Goal: Download file/media

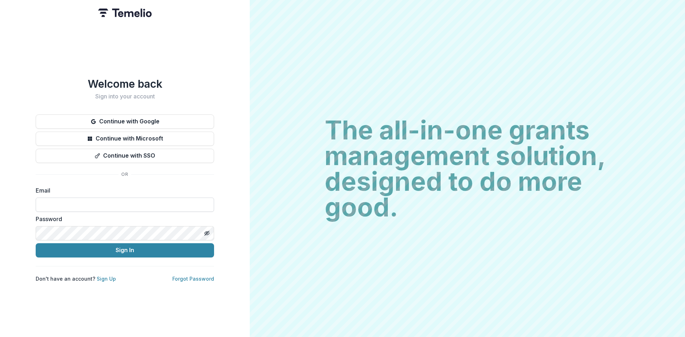
click at [117, 206] on input at bounding box center [125, 205] width 178 height 14
type input "**********"
click at [97, 246] on button "Sign In" at bounding box center [125, 250] width 178 height 14
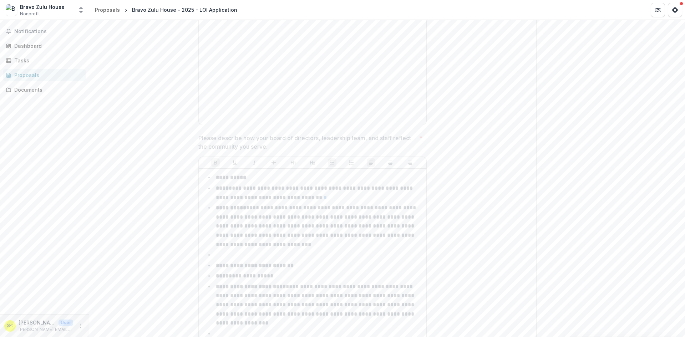
scroll to position [3847, 0]
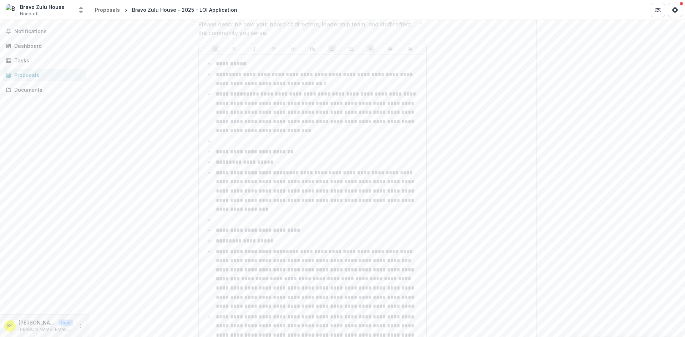
drag, startPoint x: 178, startPoint y: 170, endPoint x: 172, endPoint y: 244, distance: 74.1
drag, startPoint x: 172, startPoint y: 244, endPoint x: 161, endPoint y: 170, distance: 75.0
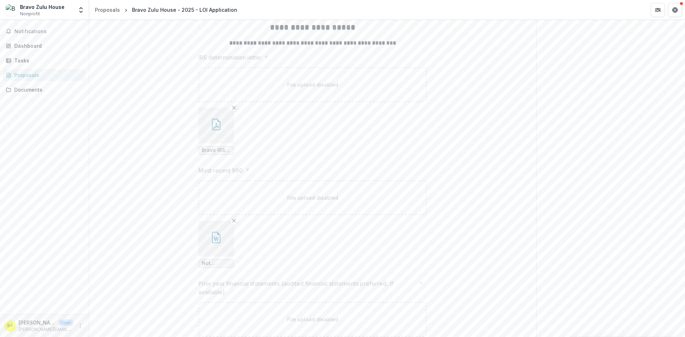
drag, startPoint x: 159, startPoint y: 164, endPoint x: 154, endPoint y: 258, distance: 93.3
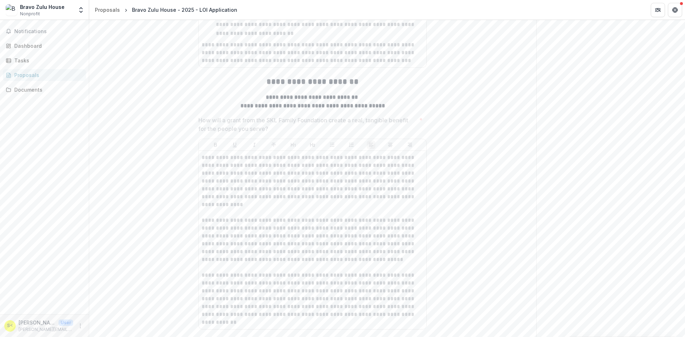
drag, startPoint x: 147, startPoint y: 208, endPoint x: 153, endPoint y: 26, distance: 182.8
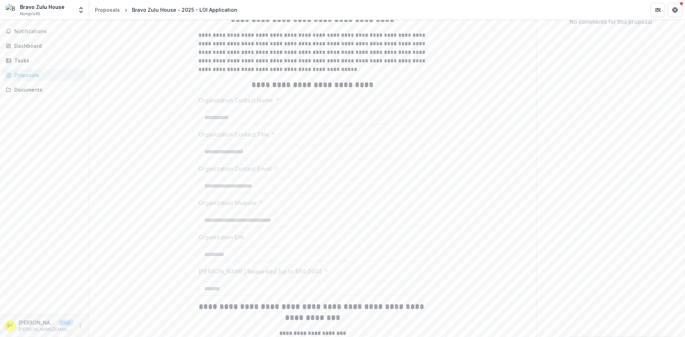
scroll to position [0, 0]
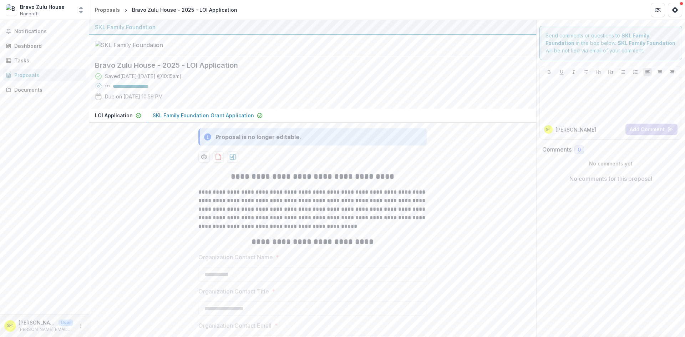
drag, startPoint x: 170, startPoint y: 185, endPoint x: 173, endPoint y: 100, distance: 85.0
click at [217, 161] on icon "download-proposal" at bounding box center [218, 156] width 7 height 7
